Goal: Task Accomplishment & Management: Use online tool/utility

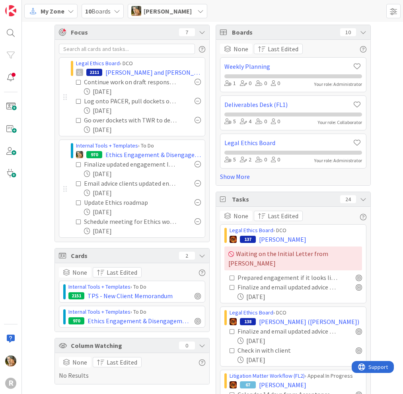
click at [194, 375] on div "None Last Edited No Results" at bounding box center [132, 368] width 146 height 23
click at [224, 6] on div "My Zone 10 Boards [PERSON_NAME]" at bounding box center [212, 11] width 381 height 22
click at [8, 33] on div at bounding box center [11, 33] width 16 height 16
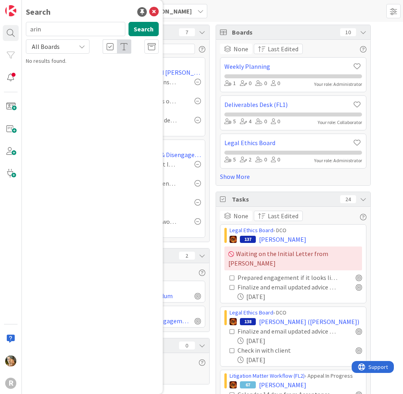
type input "arin"
click at [82, 72] on span "[PERSON_NAME] (Periodic Advice)" at bounding box center [108, 69] width 80 height 7
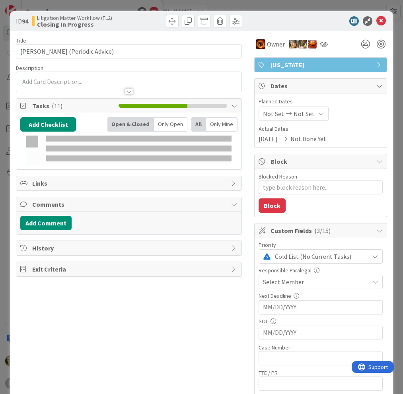
type textarea "x"
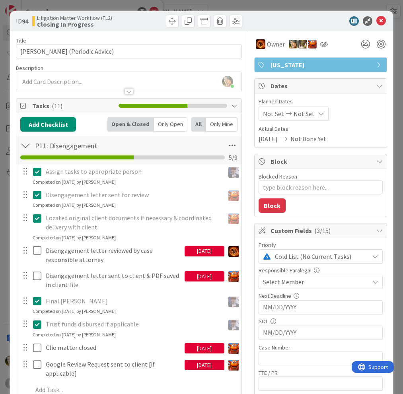
click at [376, 18] on icon at bounding box center [381, 21] width 10 height 10
